Goal: Feedback & Contribution: Leave review/rating

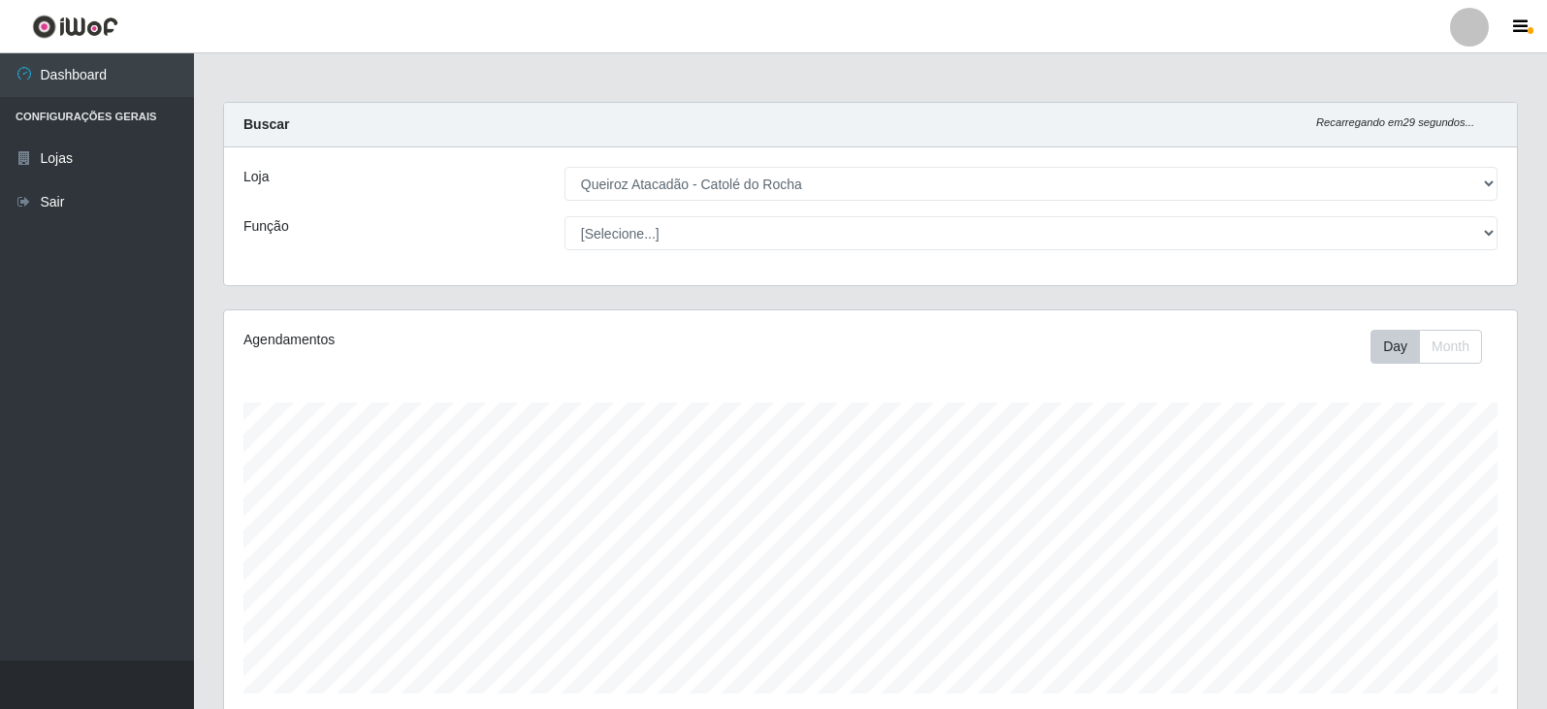
select select "500"
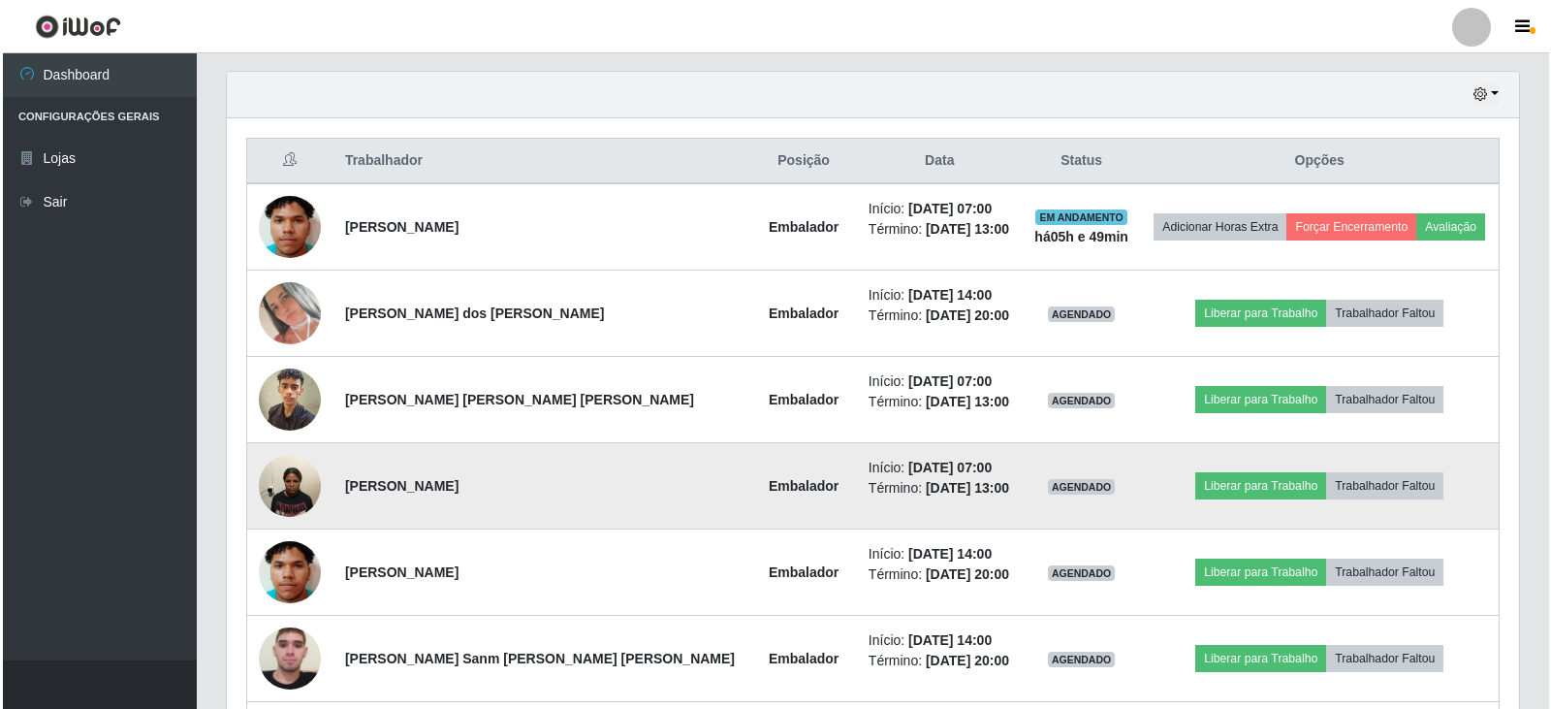
scroll to position [697, 0]
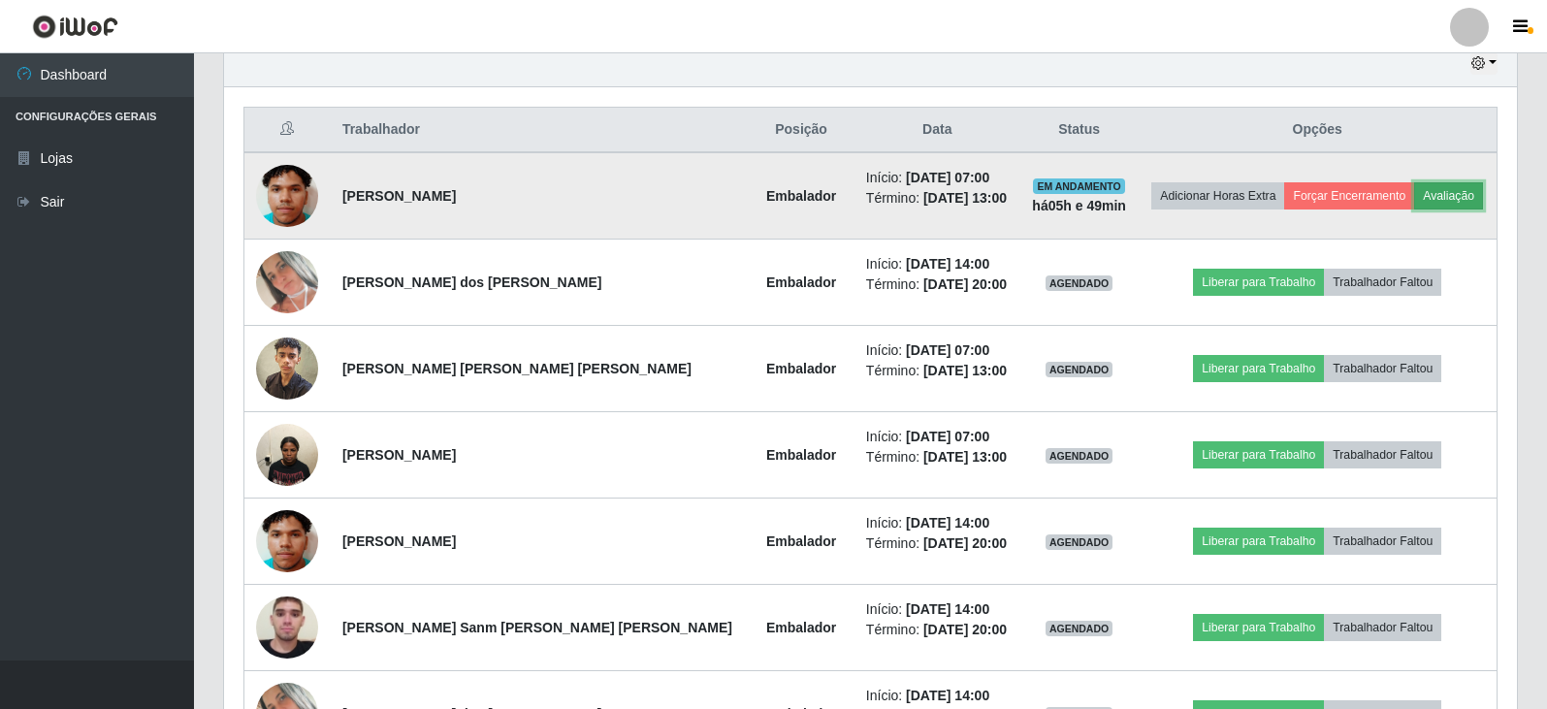
click at [1419, 201] on button "Avaliação" at bounding box center [1448, 195] width 69 height 27
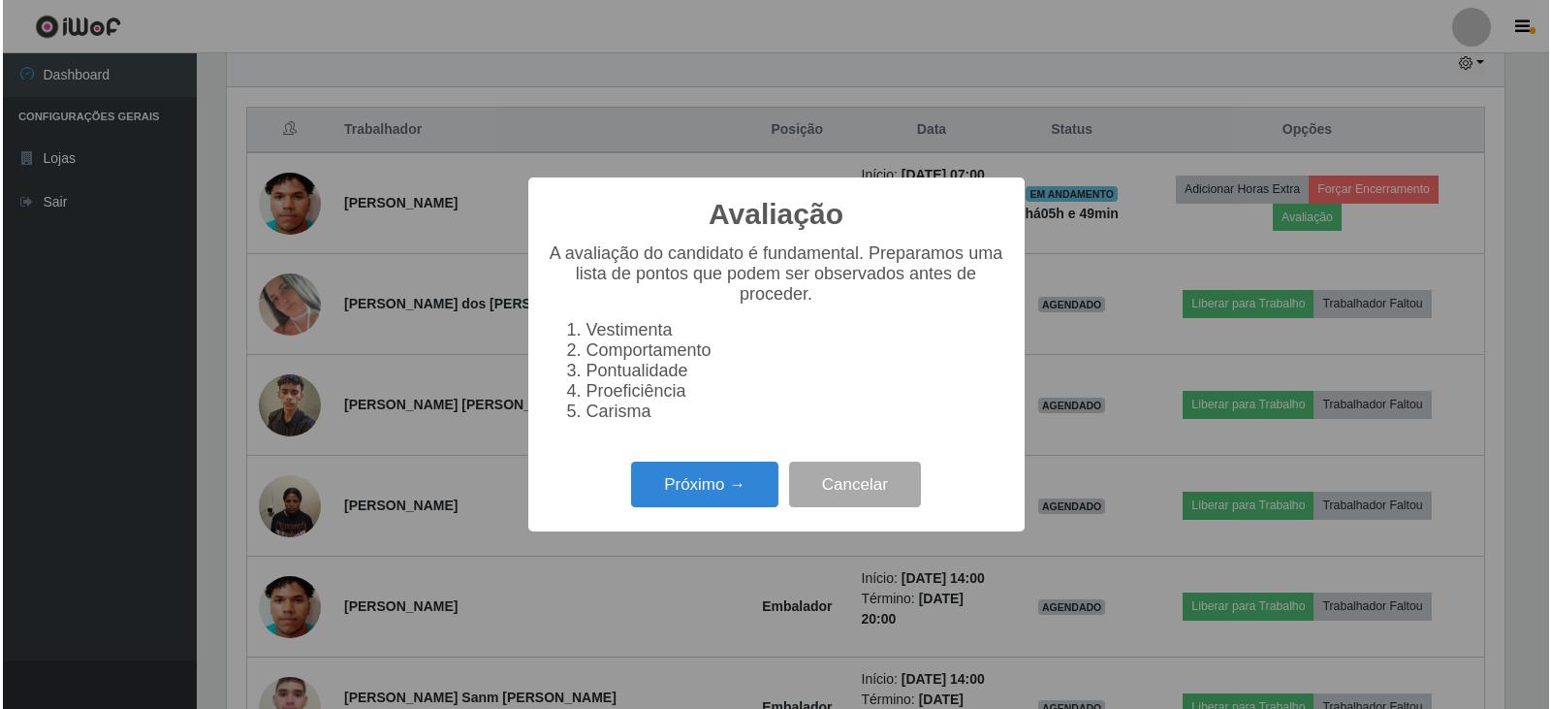
scroll to position [402, 1283]
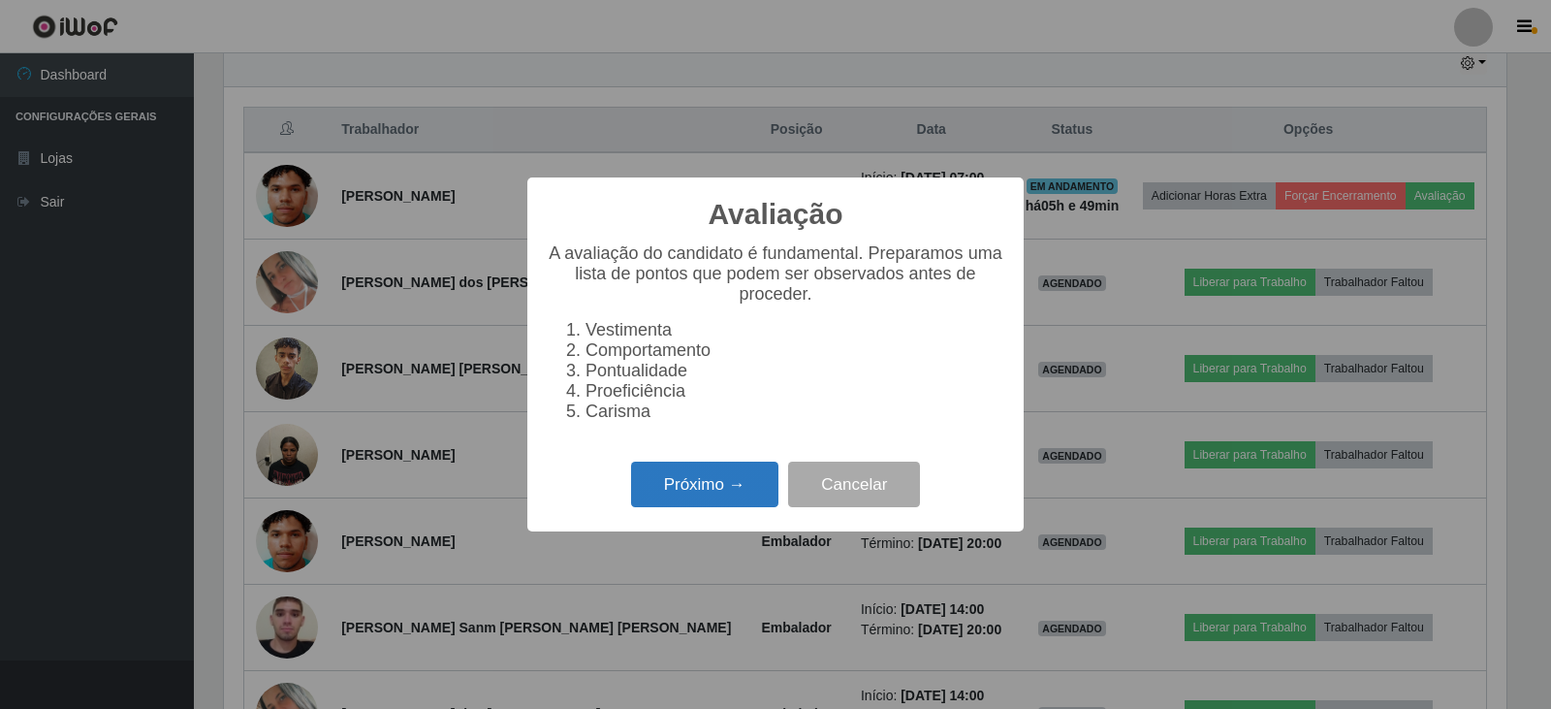
click at [756, 493] on button "Próximo →" at bounding box center [704, 485] width 147 height 46
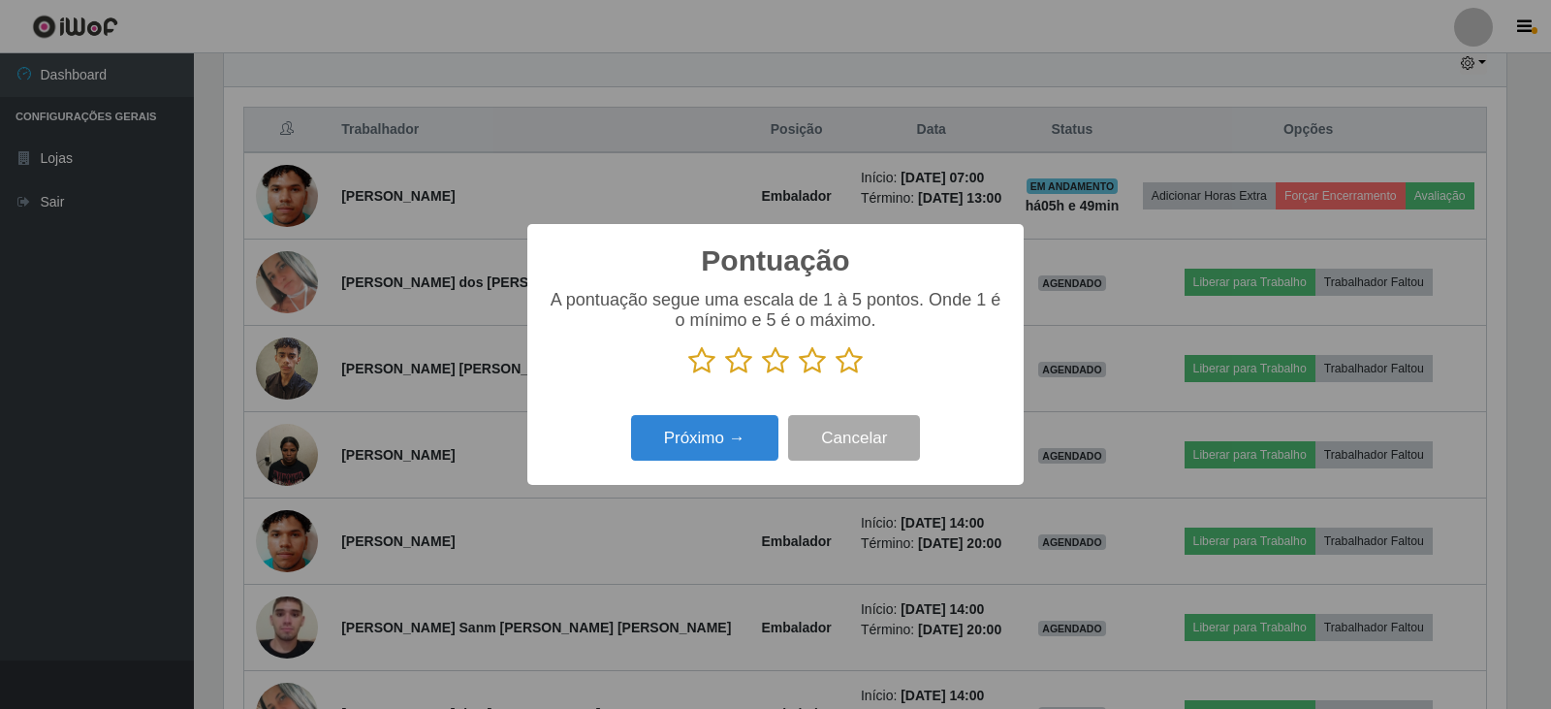
click at [857, 368] on icon at bounding box center [849, 360] width 27 height 29
click at [836, 375] on input "radio" at bounding box center [836, 375] width 0 height 0
click at [755, 440] on button "Próximo →" at bounding box center [704, 438] width 147 height 46
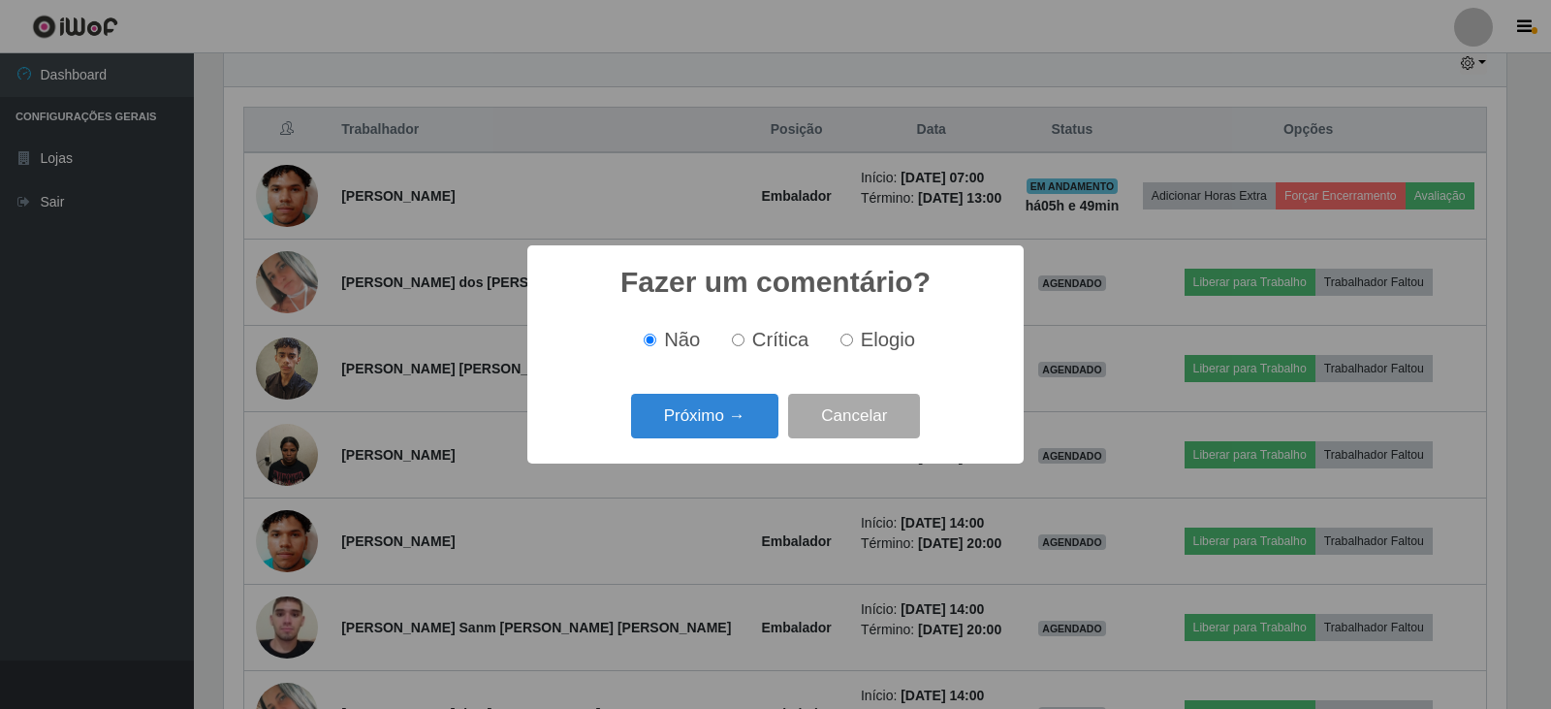
click at [843, 341] on input "Elogio" at bounding box center [847, 340] width 13 height 13
radio input "true"
click at [743, 428] on button "Próximo →" at bounding box center [704, 417] width 147 height 46
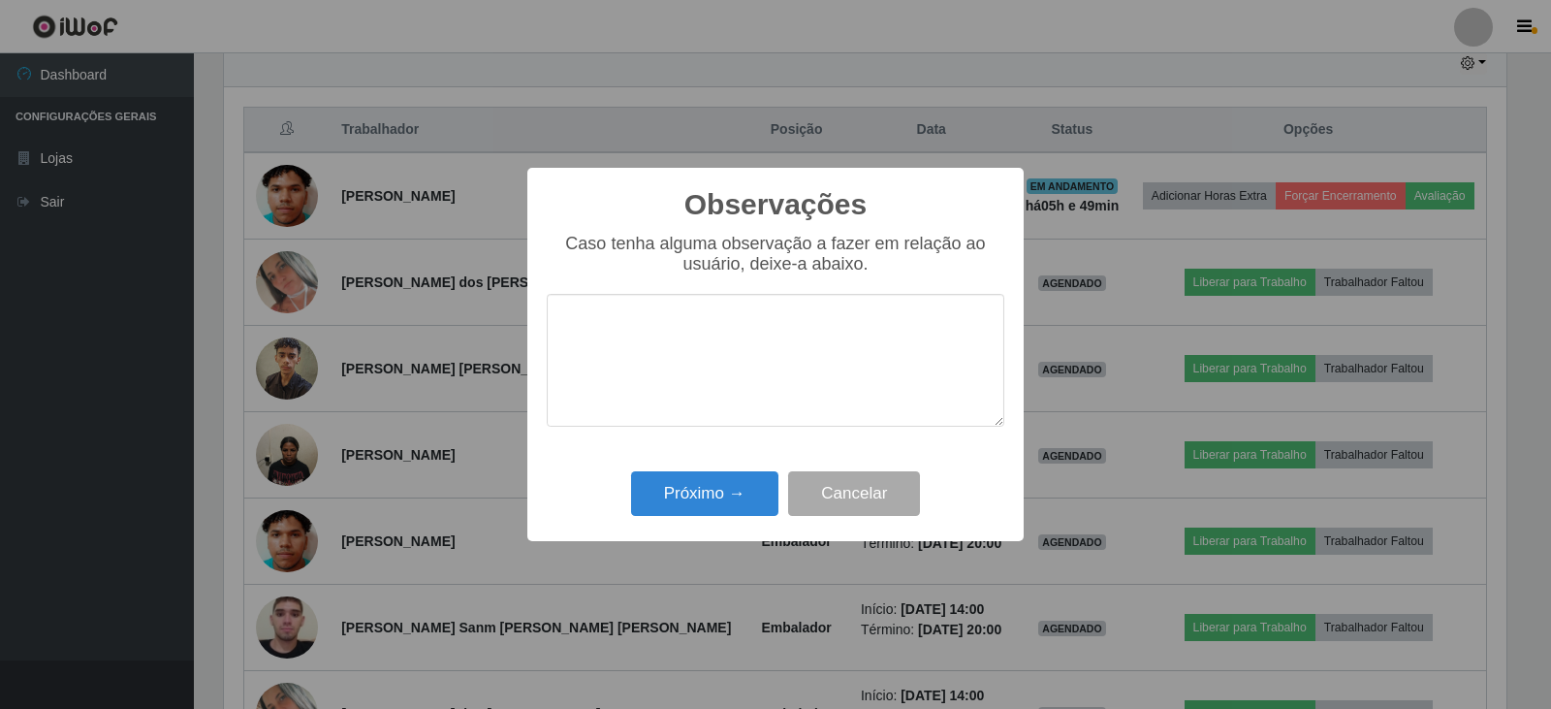
click at [719, 303] on textarea at bounding box center [776, 360] width 458 height 133
type textarea "bom desempenho"
click at [740, 490] on button "Próximo →" at bounding box center [704, 494] width 147 height 46
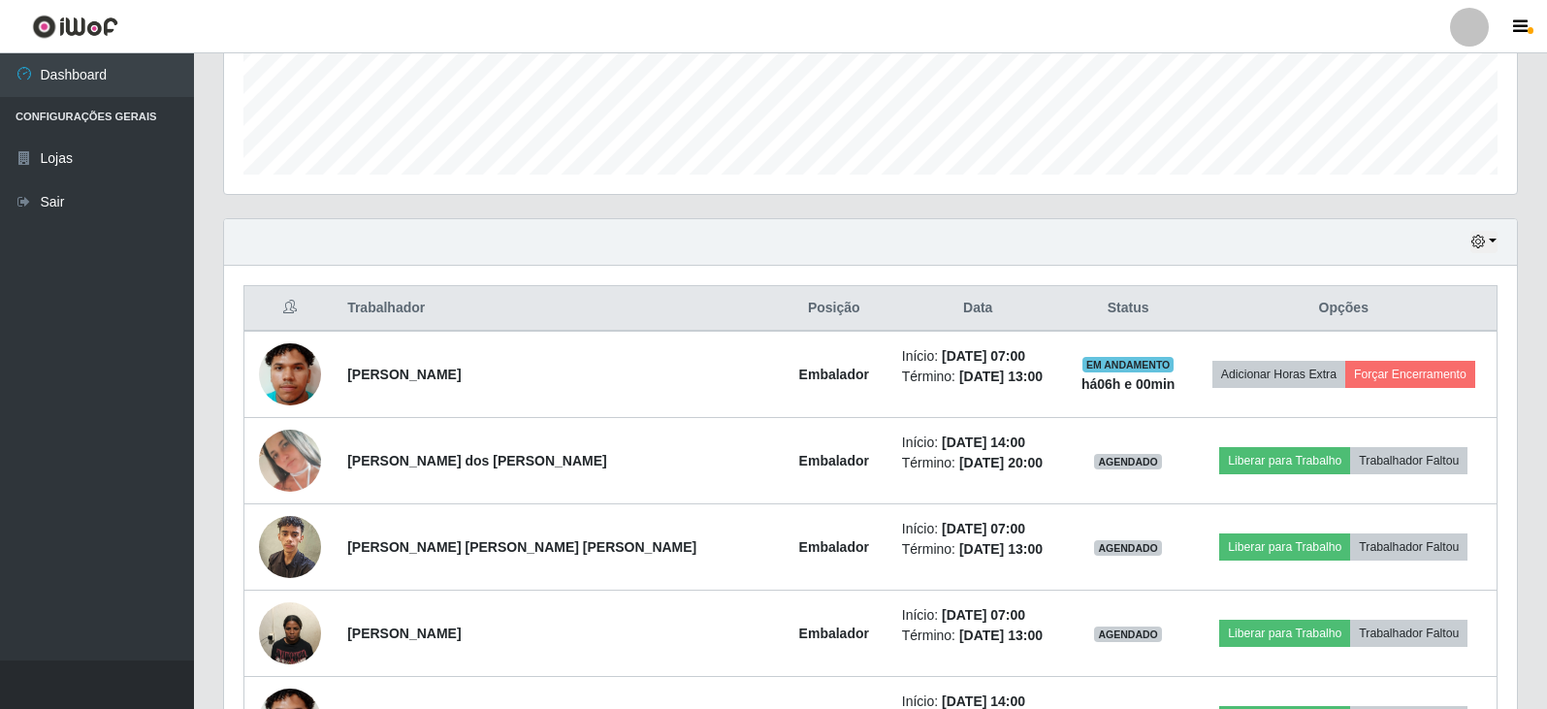
scroll to position [503, 0]
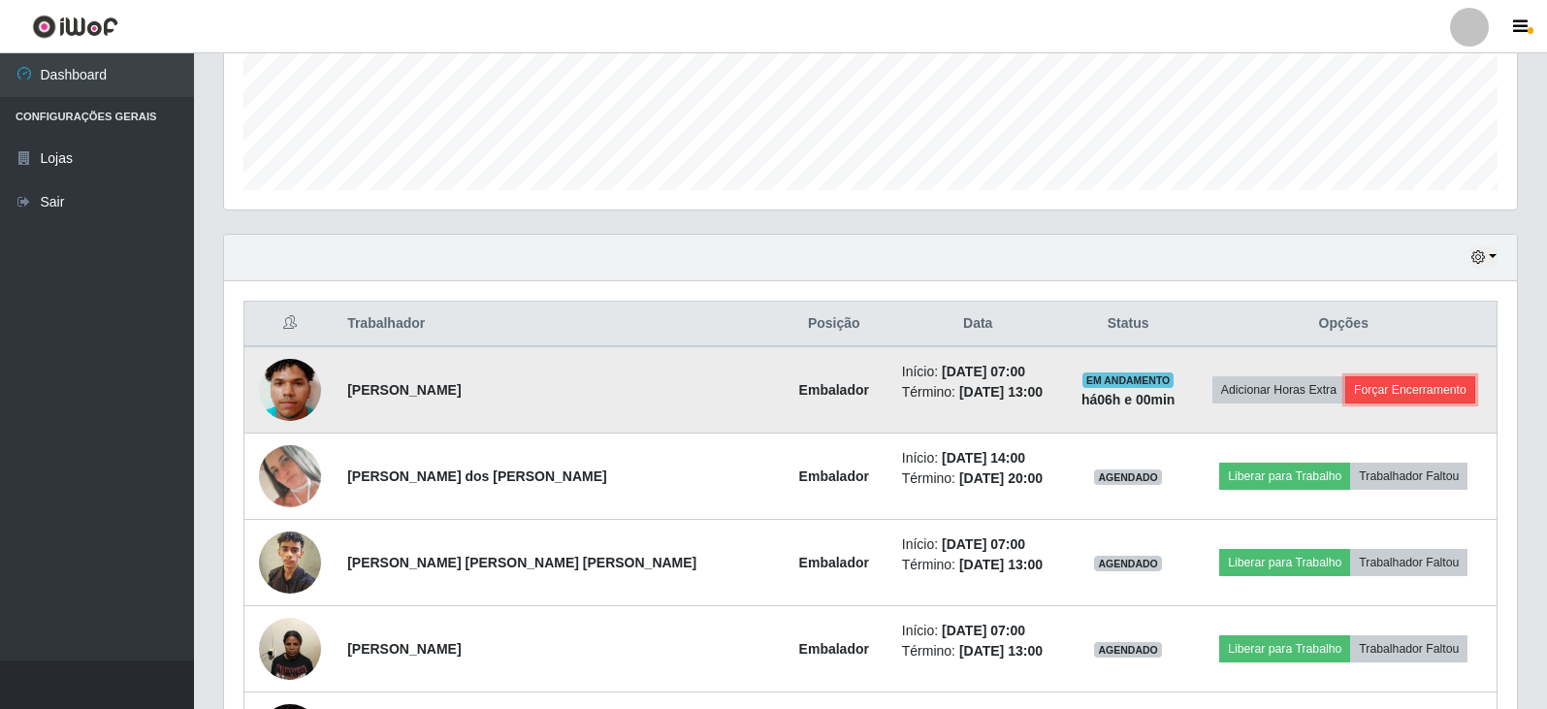
click at [1382, 382] on button "Forçar Encerramento" at bounding box center [1410, 389] width 130 height 27
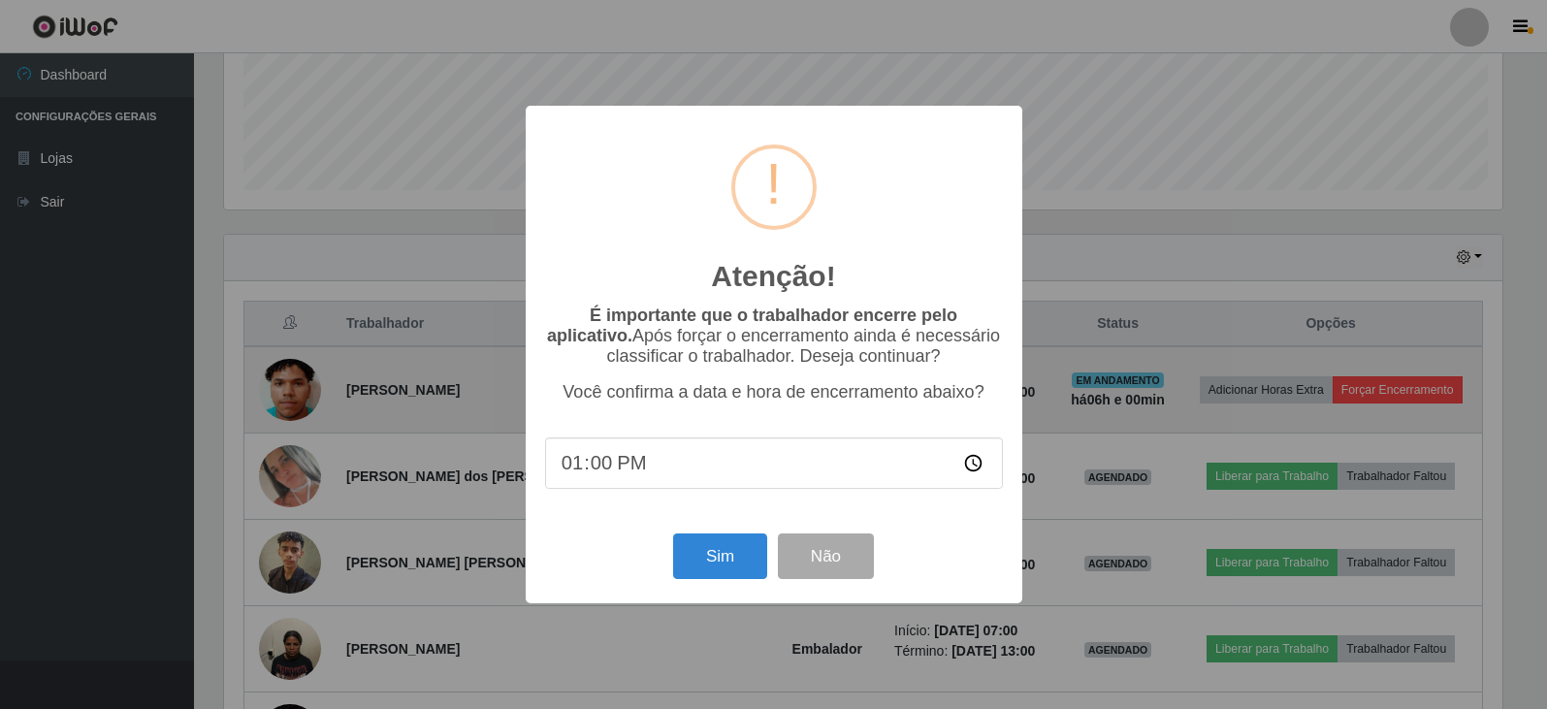
scroll to position [402, 1283]
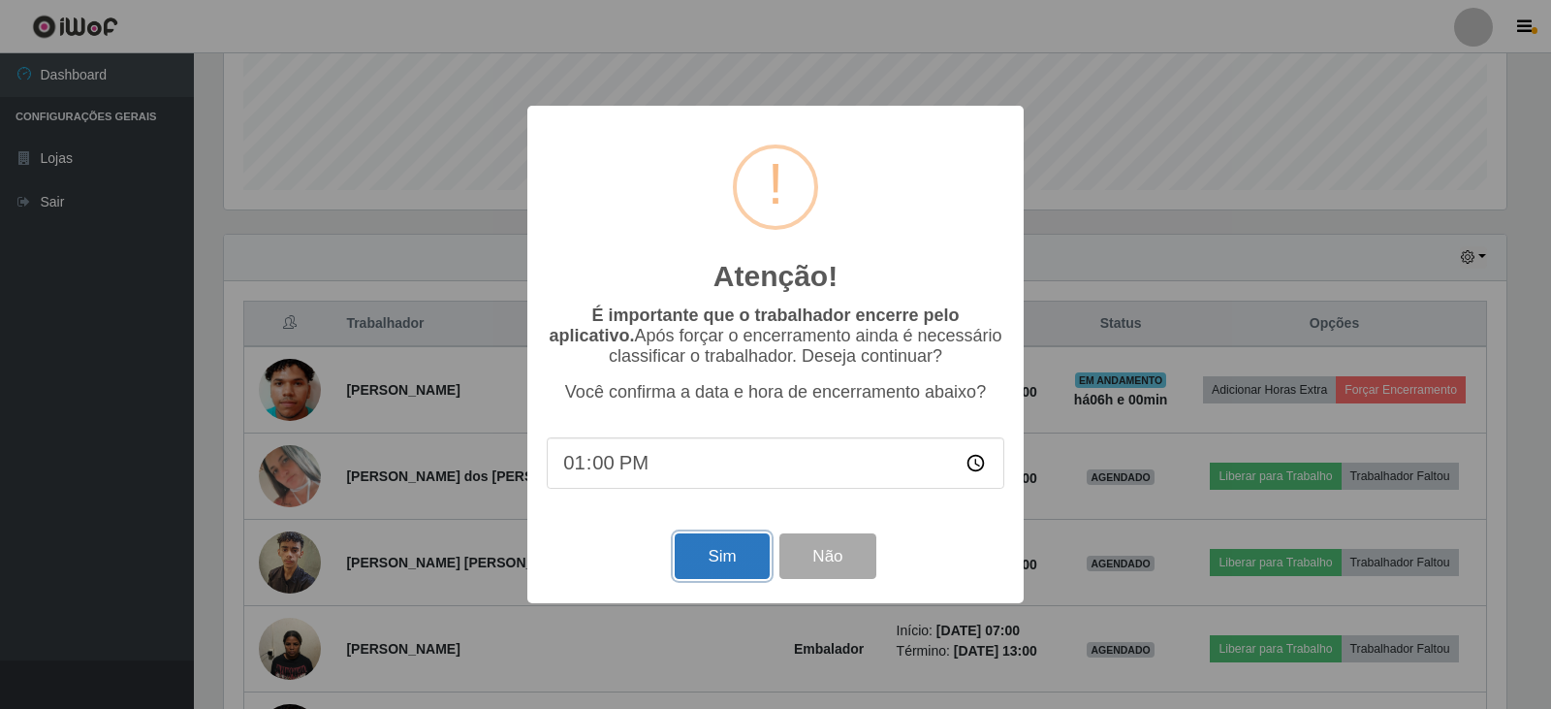
click at [689, 578] on button "Sim" at bounding box center [722, 556] width 94 height 46
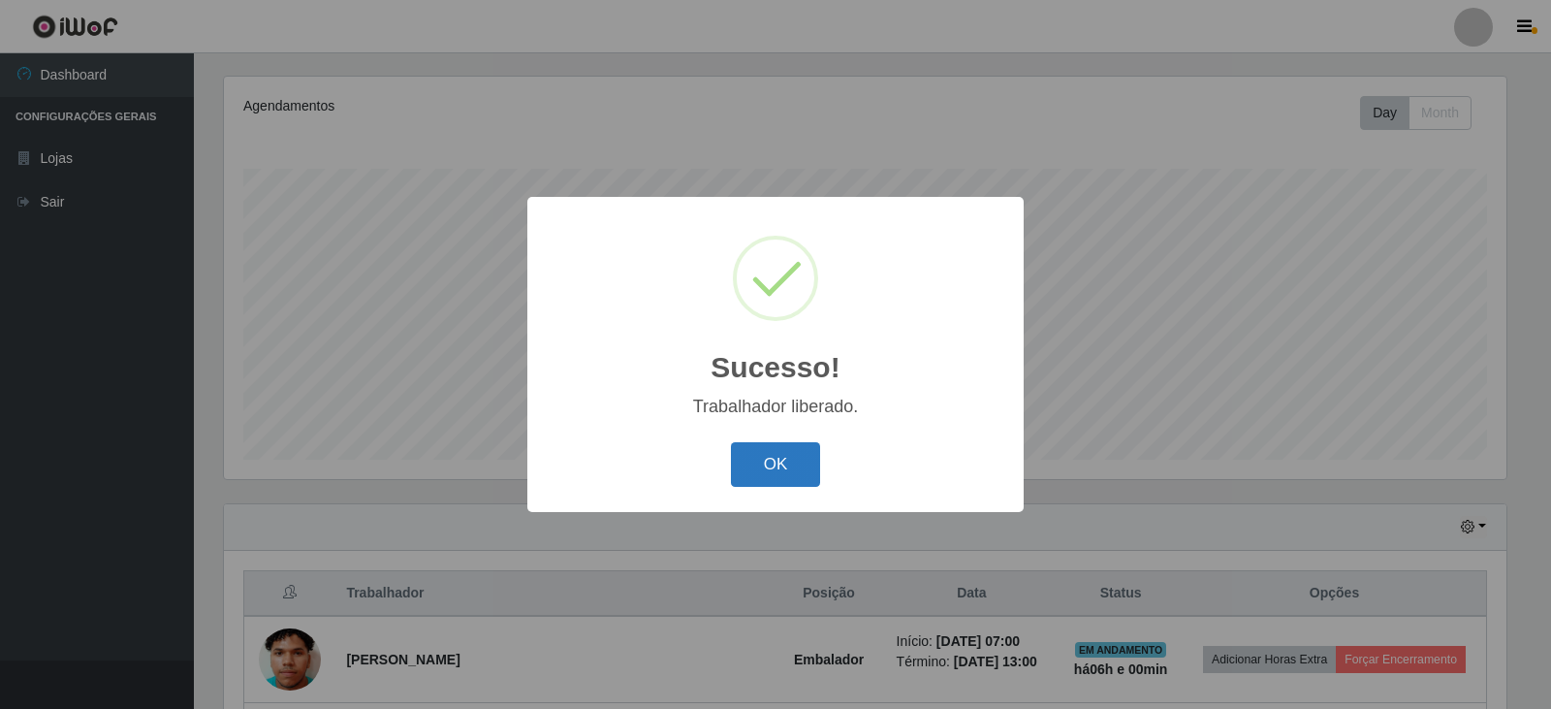
click at [775, 472] on button "OK" at bounding box center [776, 465] width 90 height 46
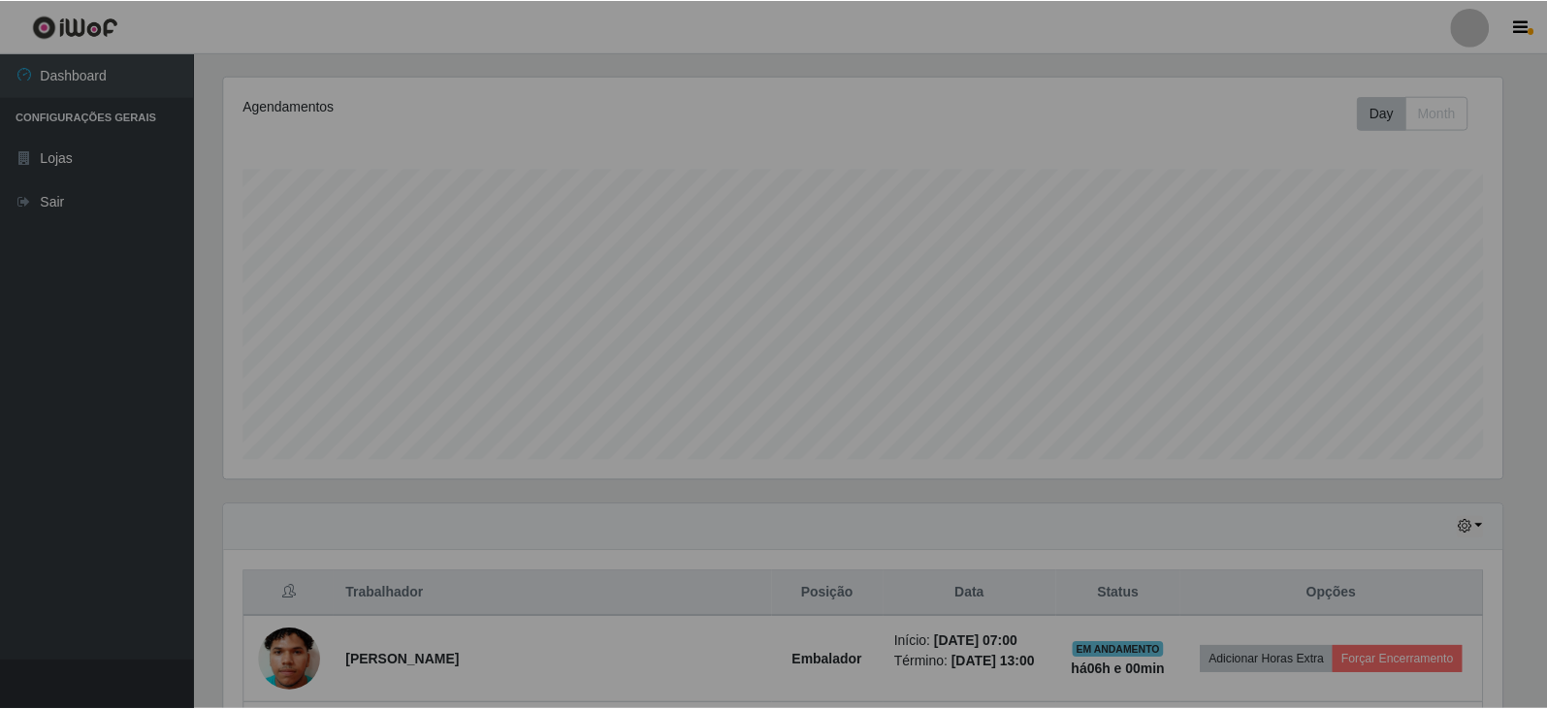
scroll to position [402, 1293]
